Goal: Task Accomplishment & Management: Use online tool/utility

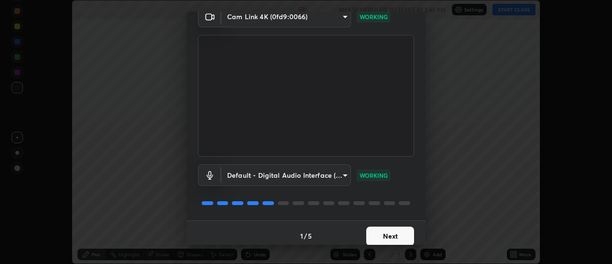
scroll to position [50, 0]
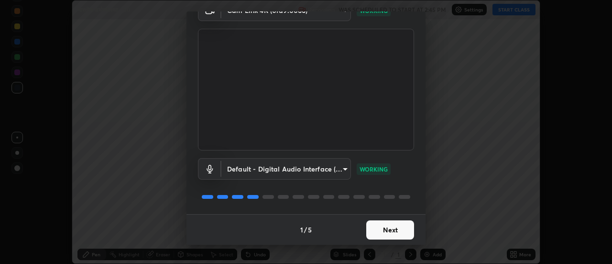
click at [382, 228] on button "Next" at bounding box center [390, 229] width 48 height 19
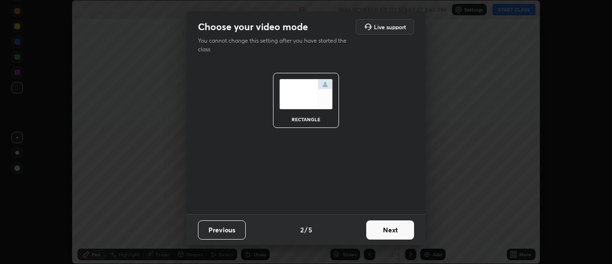
scroll to position [0, 0]
click at [382, 231] on button "Next" at bounding box center [390, 229] width 48 height 19
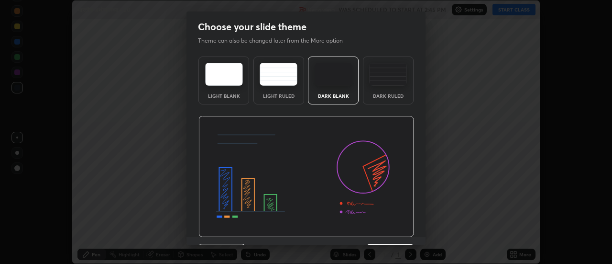
scroll to position [23, 0]
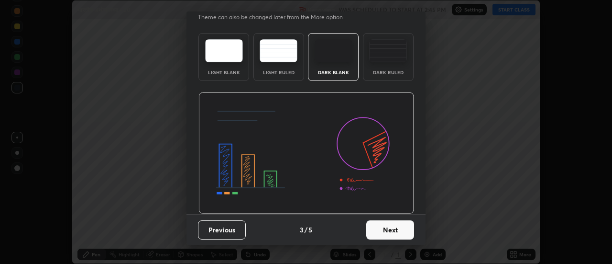
click at [381, 230] on button "Next" at bounding box center [390, 229] width 48 height 19
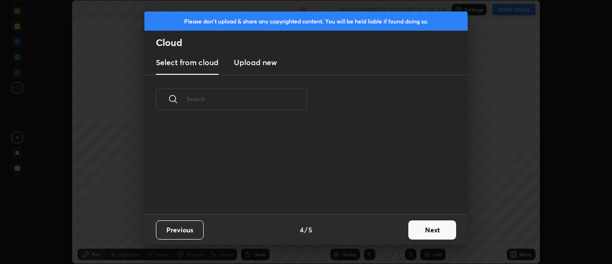
scroll to position [90, 307]
click at [428, 227] on button "Next" at bounding box center [433, 229] width 48 height 19
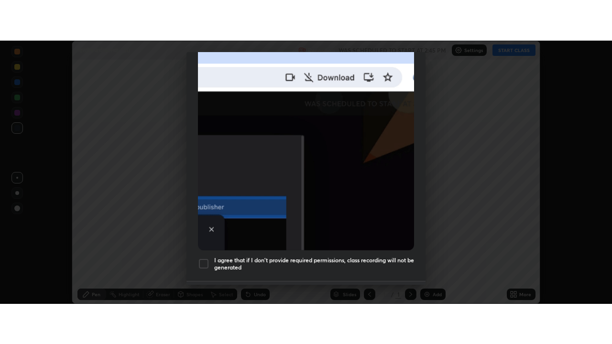
scroll to position [245, 0]
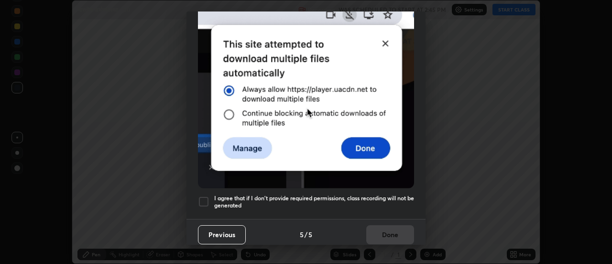
click at [203, 197] on div at bounding box center [203, 201] width 11 height 11
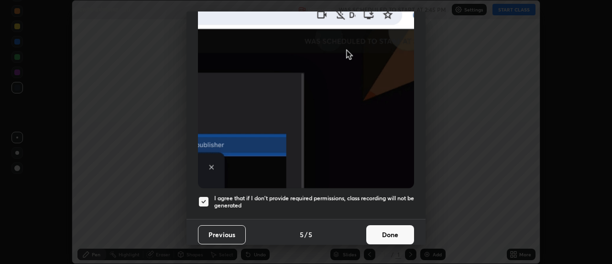
click at [389, 228] on button "Done" at bounding box center [390, 234] width 48 height 19
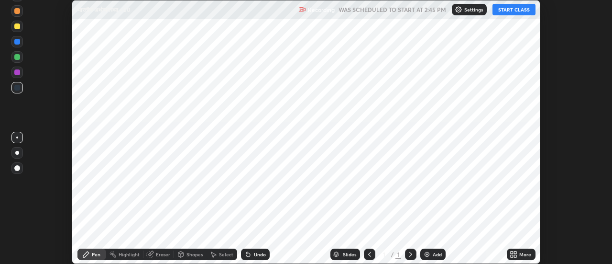
click at [520, 254] on div "More" at bounding box center [526, 254] width 12 height 5
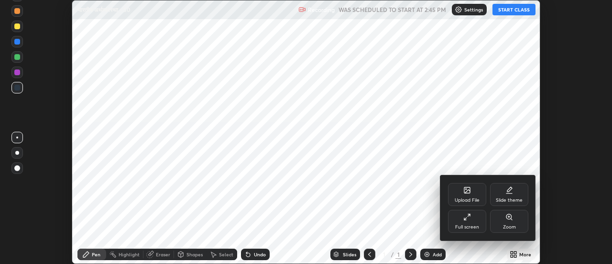
click at [471, 222] on div "Full screen" at bounding box center [467, 221] width 38 height 23
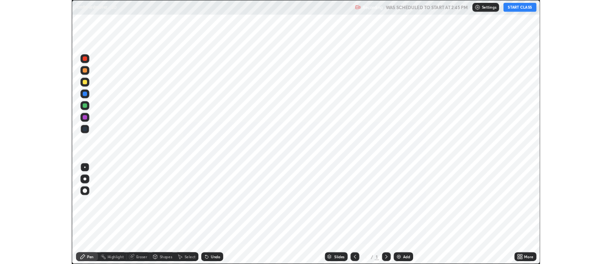
scroll to position [344, 612]
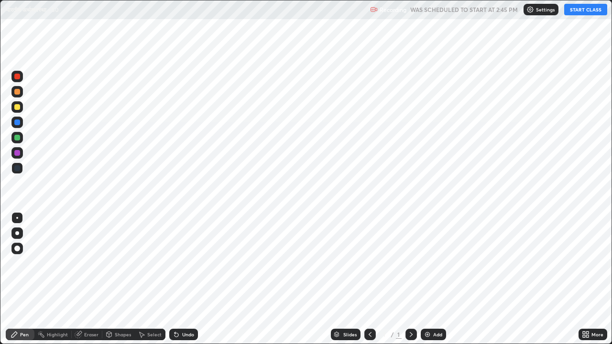
click at [439, 263] on div "Add" at bounding box center [437, 334] width 9 height 5
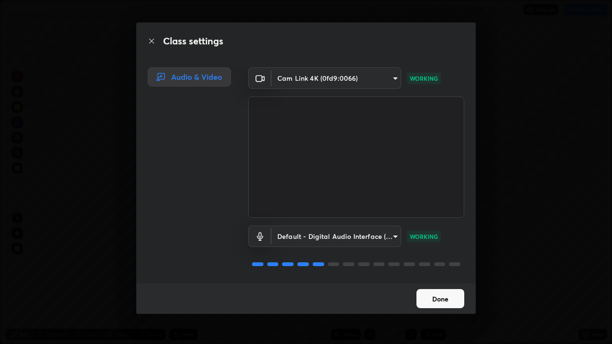
click at [433, 263] on button "Done" at bounding box center [441, 298] width 48 height 19
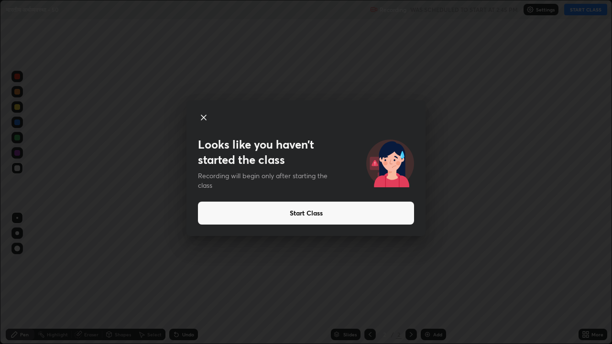
click at [304, 212] on button "Start Class" at bounding box center [306, 213] width 216 height 23
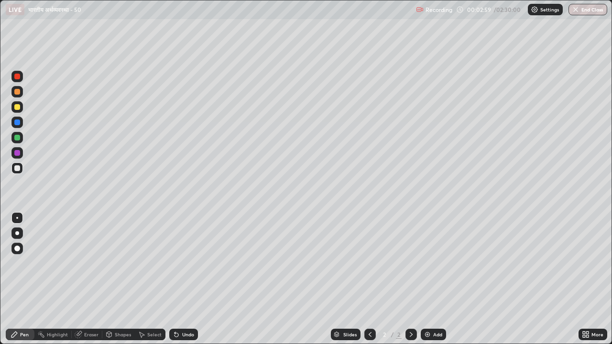
click at [17, 92] on div at bounding box center [17, 92] width 6 height 6
click at [20, 167] on div at bounding box center [17, 169] width 6 height 6
click at [427, 263] on img at bounding box center [428, 335] width 8 height 8
click at [424, 263] on img at bounding box center [428, 335] width 8 height 8
click at [369, 263] on icon at bounding box center [370, 334] width 3 height 5
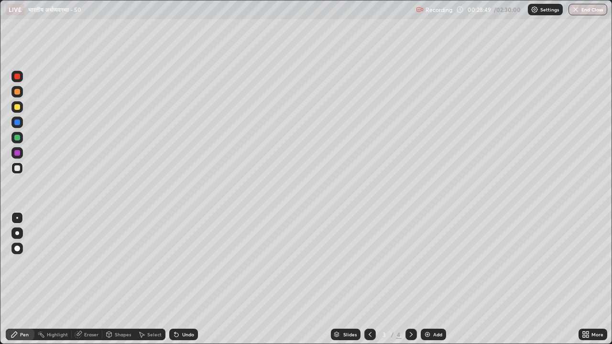
click at [409, 263] on icon at bounding box center [412, 335] width 8 height 8
click at [370, 263] on icon at bounding box center [370, 335] width 8 height 8
click at [410, 263] on icon at bounding box center [412, 335] width 8 height 8
click at [411, 263] on icon at bounding box center [412, 335] width 8 height 8
click at [410, 263] on icon at bounding box center [411, 334] width 3 height 5
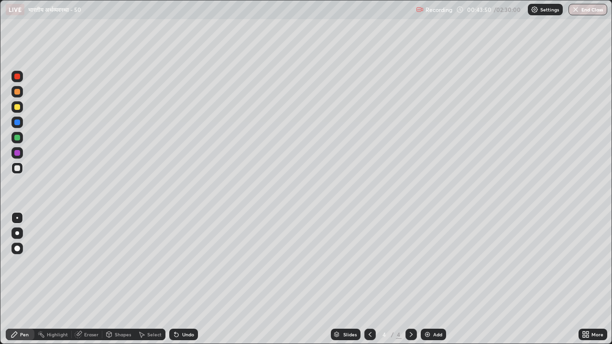
click at [426, 263] on img at bounding box center [428, 335] width 8 height 8
click at [186, 263] on div "Undo" at bounding box center [188, 334] width 12 height 5
click at [188, 263] on div "Undo" at bounding box center [188, 334] width 12 height 5
click at [189, 263] on div "Undo" at bounding box center [188, 334] width 12 height 5
click at [184, 263] on div "Undo" at bounding box center [188, 334] width 12 height 5
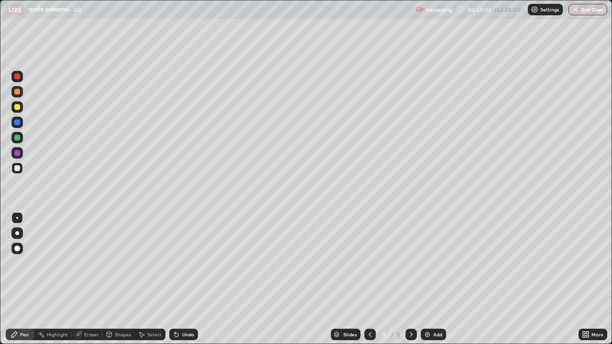
click at [182, 263] on div "Undo" at bounding box center [188, 334] width 12 height 5
click at [182, 263] on div "Undo" at bounding box center [183, 334] width 29 height 11
click at [181, 263] on div "Undo" at bounding box center [183, 334] width 29 height 11
click at [180, 263] on div "Undo" at bounding box center [183, 334] width 29 height 11
click at [422, 263] on div "Add" at bounding box center [433, 334] width 25 height 11
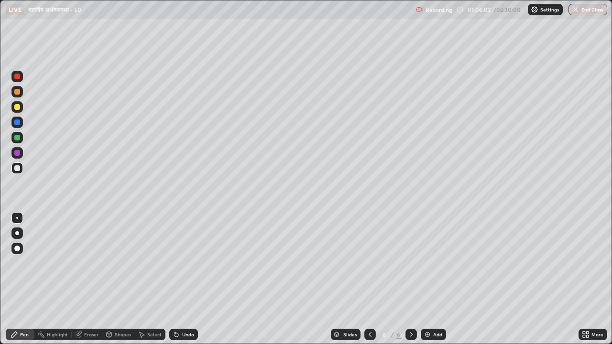
click at [370, 263] on icon at bounding box center [370, 334] width 3 height 5
click at [18, 94] on div at bounding box center [17, 92] width 6 height 6
click at [424, 263] on img at bounding box center [428, 335] width 8 height 8
click at [182, 263] on div "Undo" at bounding box center [188, 334] width 12 height 5
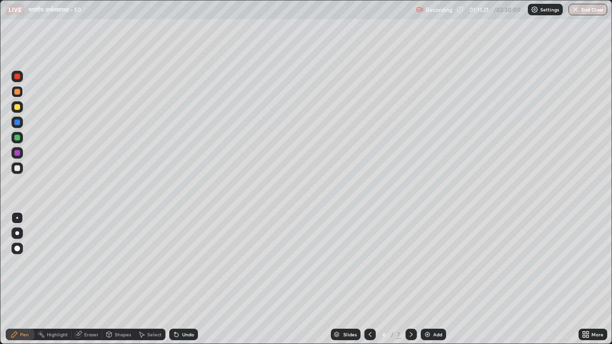
click at [182, 263] on div "Undo" at bounding box center [188, 334] width 12 height 5
click at [179, 263] on div "Undo" at bounding box center [183, 334] width 29 height 11
click at [182, 263] on div "Undo" at bounding box center [188, 334] width 12 height 5
click at [180, 263] on div "Undo" at bounding box center [183, 334] width 29 height 11
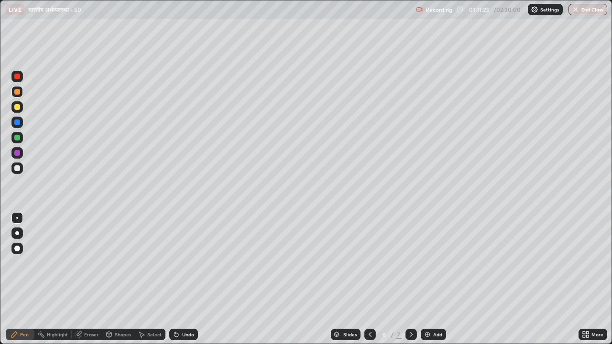
click at [182, 263] on div "Undo" at bounding box center [188, 334] width 12 height 5
click at [17, 168] on div at bounding box center [17, 169] width 6 height 6
click at [368, 263] on icon at bounding box center [370, 335] width 8 height 8
click at [412, 263] on icon at bounding box center [412, 335] width 8 height 8
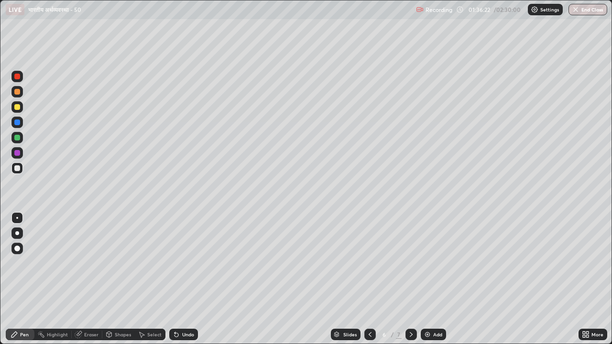
click at [410, 263] on icon at bounding box center [412, 335] width 8 height 8
click at [411, 263] on icon at bounding box center [411, 334] width 3 height 5
click at [369, 263] on icon at bounding box center [370, 335] width 8 height 8
click at [411, 263] on icon at bounding box center [412, 335] width 8 height 8
click at [426, 263] on img at bounding box center [428, 335] width 8 height 8
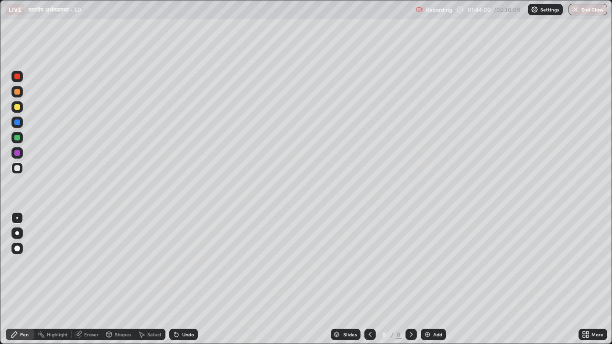
click at [408, 263] on icon at bounding box center [412, 335] width 8 height 8
click at [369, 263] on icon at bounding box center [370, 335] width 8 height 8
click at [411, 263] on icon at bounding box center [411, 334] width 3 height 5
click at [411, 263] on icon at bounding box center [412, 335] width 8 height 8
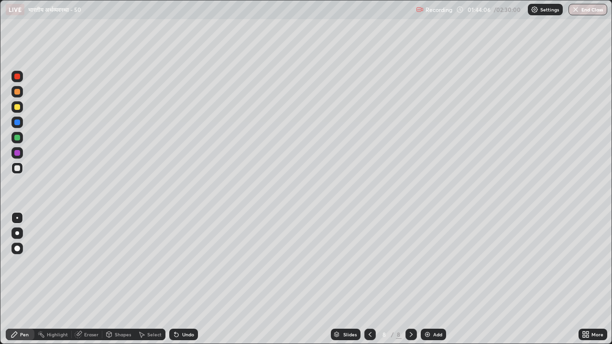
click at [19, 93] on div at bounding box center [17, 92] width 6 height 6
click at [18, 169] on div at bounding box center [17, 169] width 6 height 6
click at [410, 263] on icon at bounding box center [412, 335] width 8 height 8
click at [426, 263] on img at bounding box center [428, 335] width 8 height 8
click at [184, 263] on div "Undo" at bounding box center [188, 334] width 12 height 5
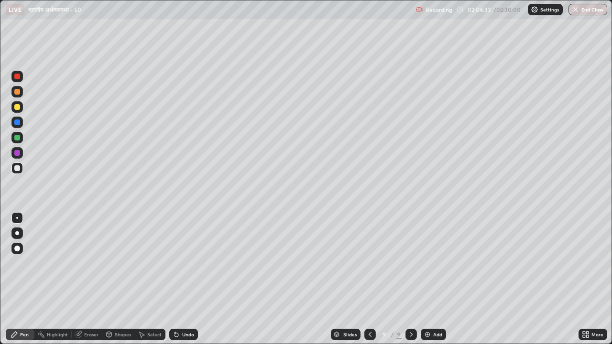
click at [182, 263] on div "Undo" at bounding box center [188, 334] width 12 height 5
click at [369, 263] on icon at bounding box center [370, 335] width 8 height 8
click at [410, 263] on icon at bounding box center [412, 335] width 8 height 8
click at [182, 263] on div "Undo" at bounding box center [188, 334] width 12 height 5
click at [186, 263] on div "Undo" at bounding box center [188, 334] width 12 height 5
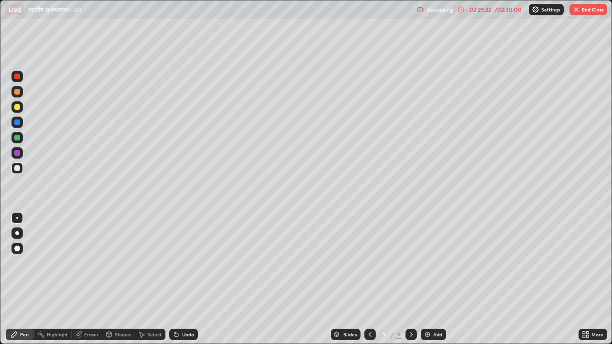
click at [190, 263] on div "Undo" at bounding box center [188, 334] width 12 height 5
click at [190, 263] on div "Undo" at bounding box center [183, 334] width 29 height 11
click at [191, 263] on div "Undo" at bounding box center [188, 334] width 12 height 5
click at [426, 263] on img at bounding box center [428, 335] width 8 height 8
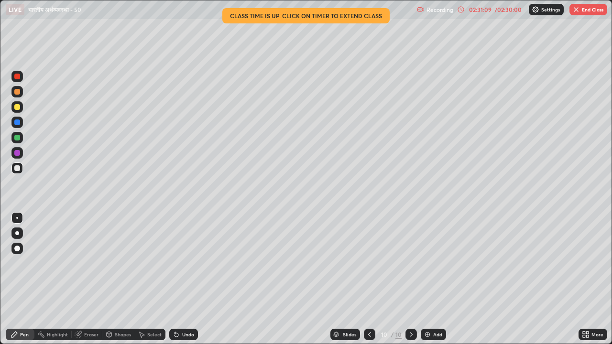
click at [182, 263] on div "Undo" at bounding box center [188, 334] width 12 height 5
click at [582, 13] on button "End Class" at bounding box center [589, 9] width 38 height 11
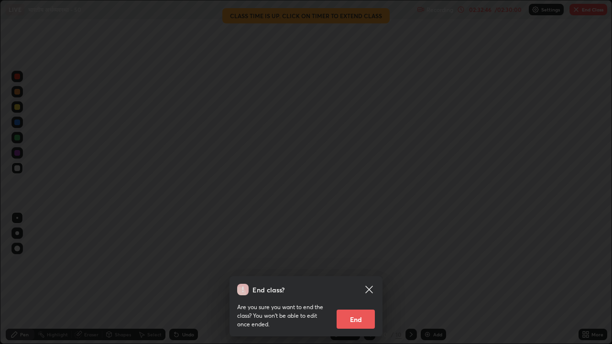
click at [355, 263] on button "End" at bounding box center [356, 319] width 38 height 19
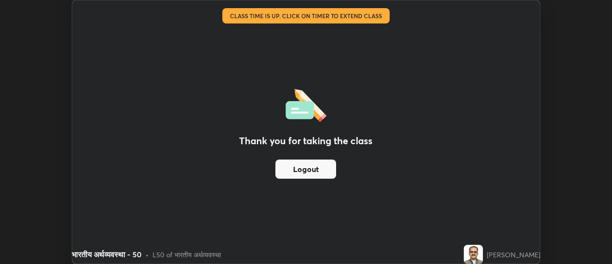
scroll to position [47573, 47224]
